Goal: Task Accomplishment & Management: Use online tool/utility

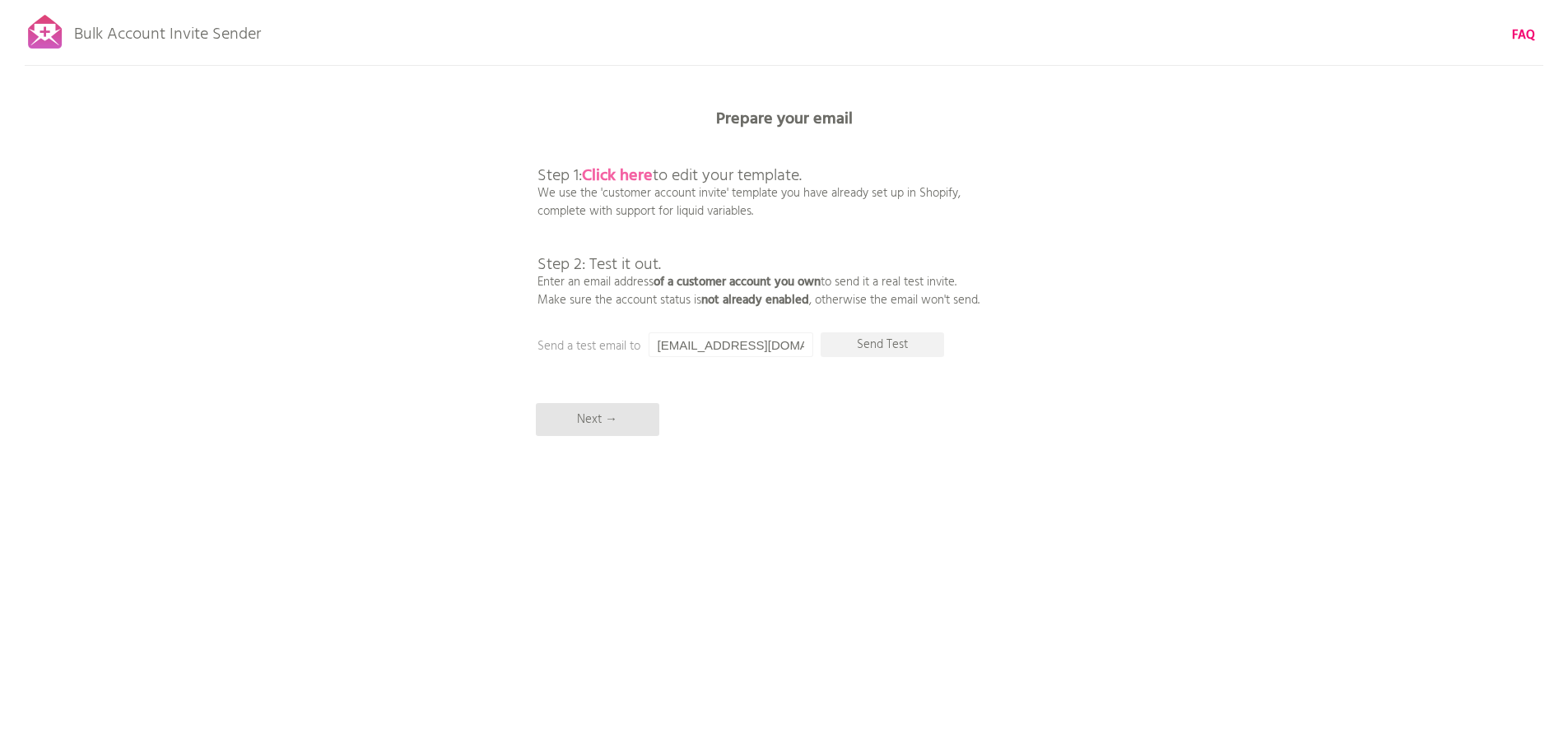
click at [641, 176] on b "Click here" at bounding box center [617, 176] width 71 height 27
click at [619, 171] on b "Click here" at bounding box center [617, 176] width 71 height 27
click at [873, 343] on p "Send Test" at bounding box center [883, 345] width 124 height 25
drag, startPoint x: 750, startPoint y: 345, endPoint x: 832, endPoint y: 343, distance: 82.0
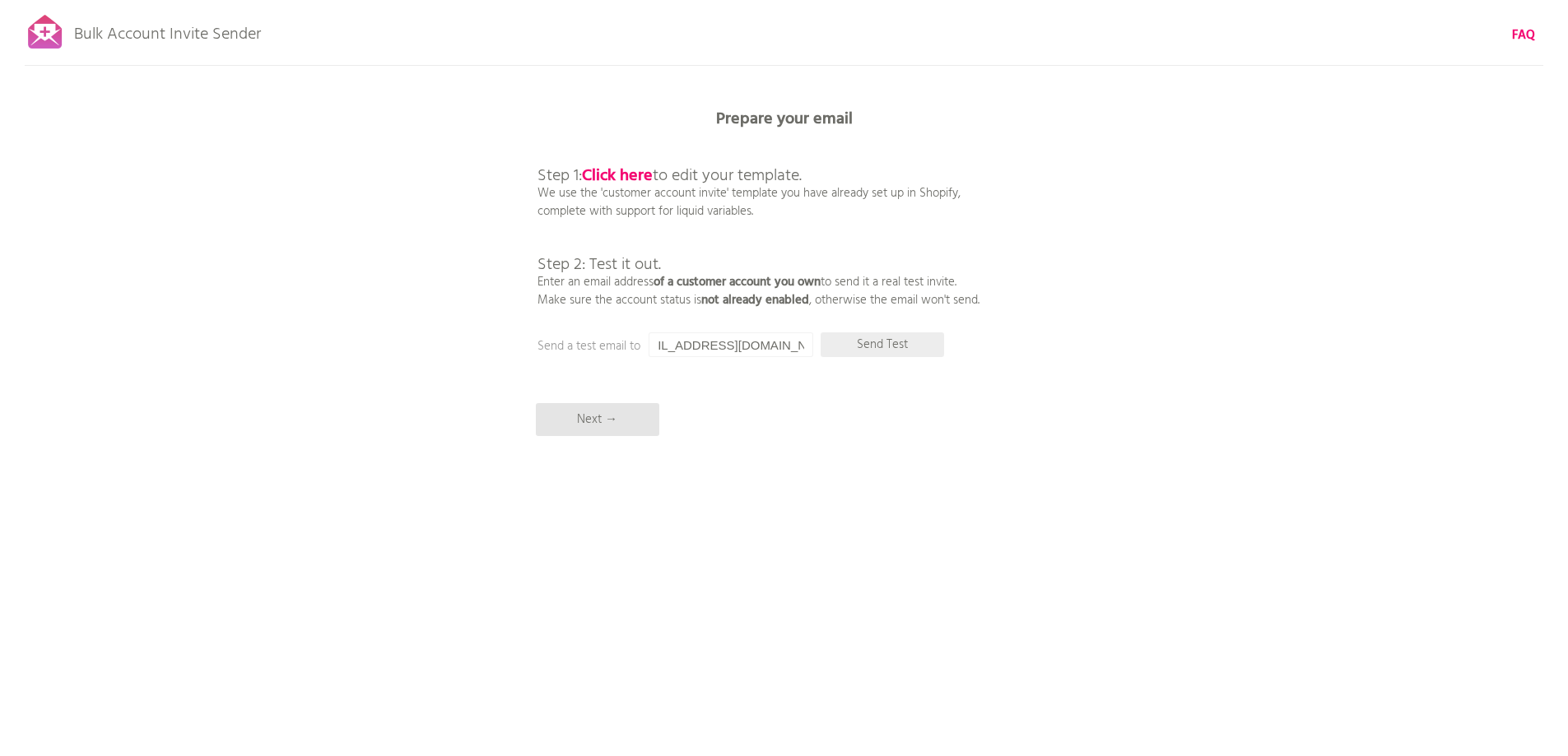
click at [832, 0] on div "Prepare your email Step 1: Click here to edit your template. We use the 'custom…" at bounding box center [784, 0] width 1568 height 0
click at [752, 340] on input "[EMAIL_ADDRESS][DOMAIN_NAME]" at bounding box center [731, 345] width 164 height 25
click at [695, 312] on div "Bulk Account Invite Sender FAQ Synced all customers! Pause sending (This can ta…" at bounding box center [784, 288] width 1568 height 576
click at [602, 413] on p "Next →" at bounding box center [598, 419] width 124 height 33
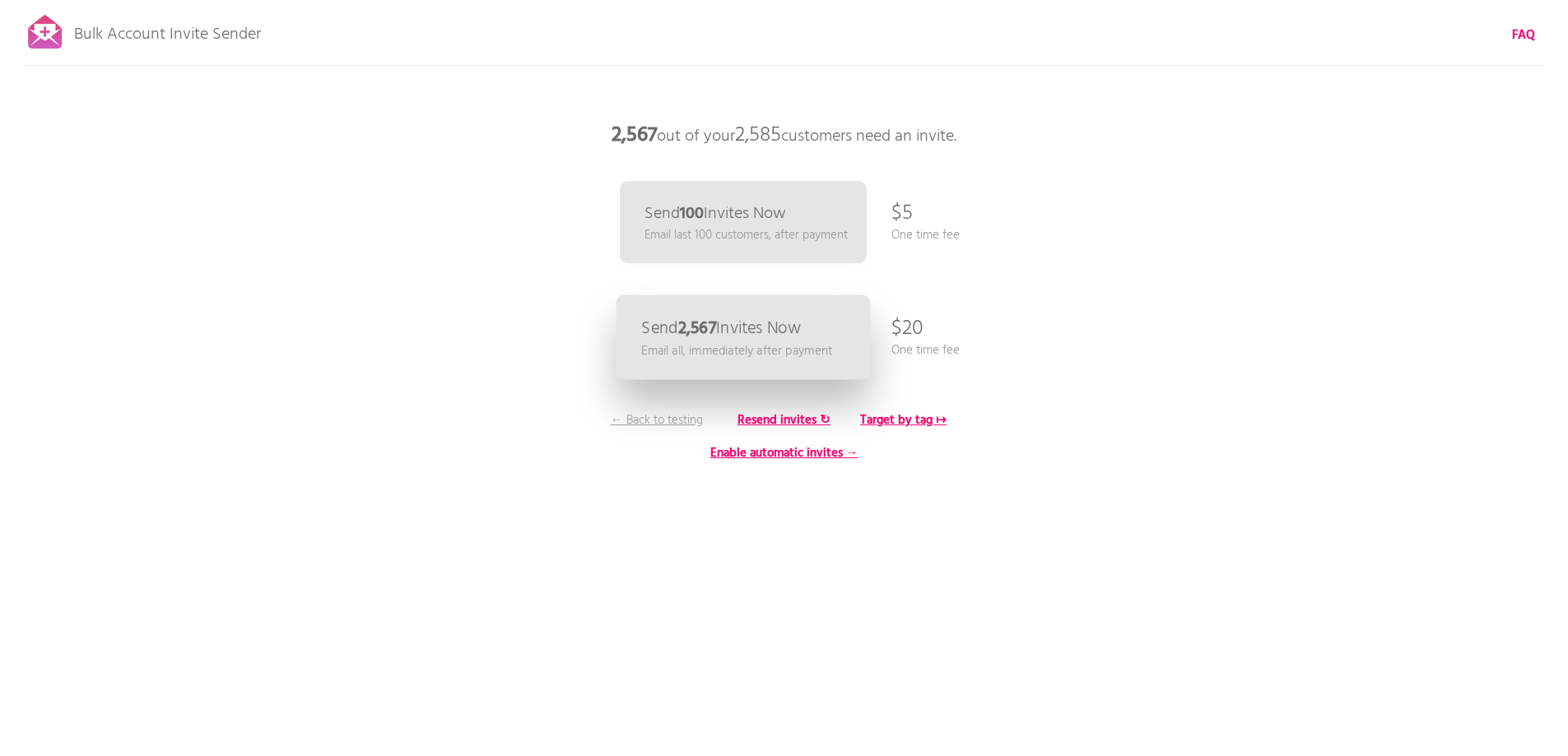
click at [750, 332] on p "Send 2,567 Invites Now" at bounding box center [721, 329] width 159 height 18
